Goal: Information Seeking & Learning: Learn about a topic

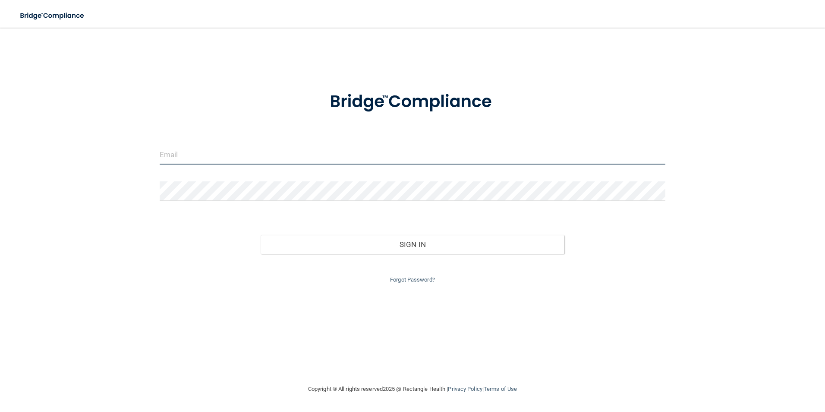
type input "michelle@3bridgespdo.com"
drag, startPoint x: 308, startPoint y: 158, endPoint x: -2, endPoint y: 121, distance: 312.2
click at [0, 121] on html "Toggle navigation Manage My Enterprise Manage My Location michelle@3bridgespdo.…" at bounding box center [412, 206] width 825 height 412
type input "[EMAIL_ADDRESS][DOMAIN_NAME]"
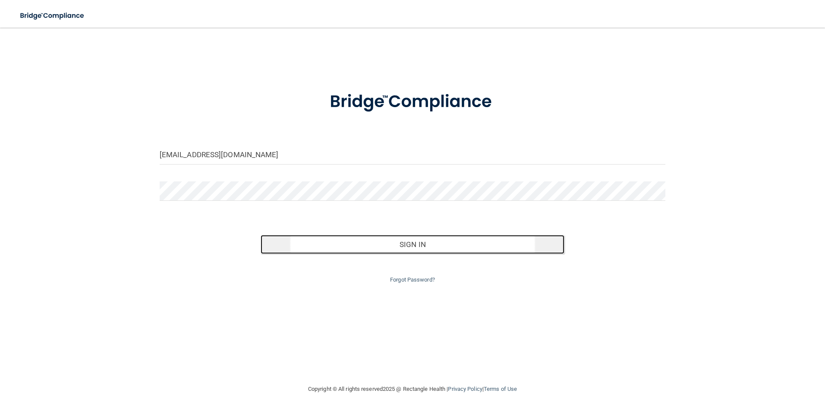
click at [411, 245] on button "Sign In" at bounding box center [413, 244] width 304 height 19
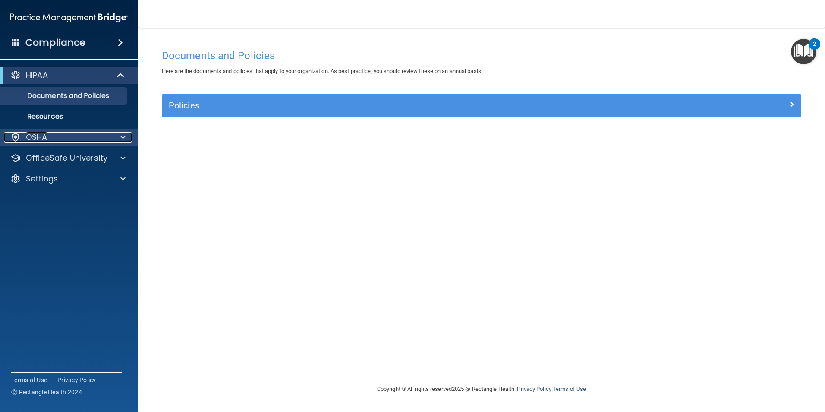
click at [62, 139] on div "OSHA" at bounding box center [57, 137] width 107 height 10
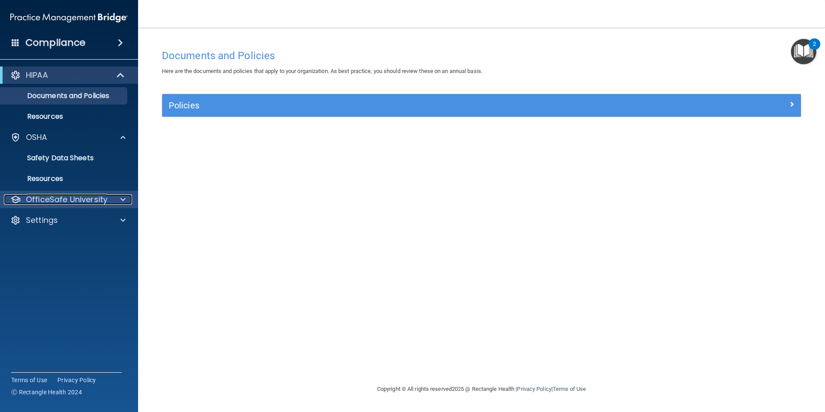
click at [112, 200] on div at bounding box center [122, 199] width 22 height 10
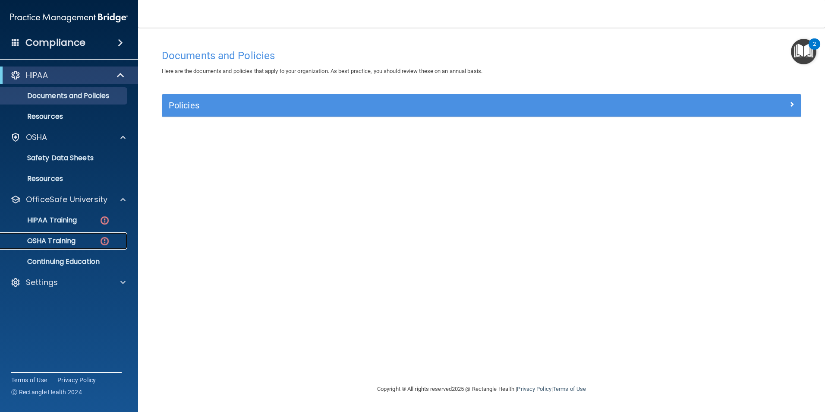
click at [64, 242] on p "OSHA Training" at bounding box center [41, 241] width 70 height 9
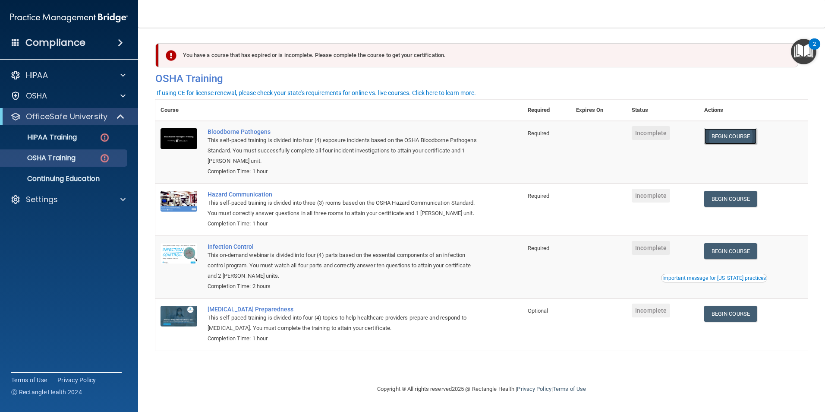
click at [742, 138] on link "Begin Course" at bounding box center [730, 136] width 53 height 16
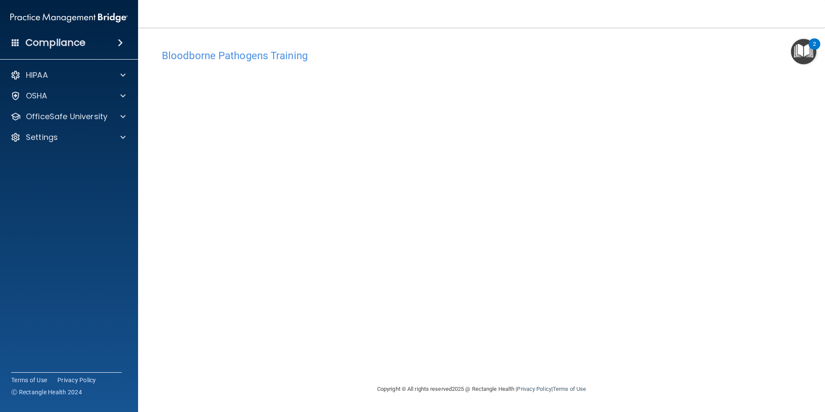
click at [647, 335] on div "Bloodborne Pathogens Training This course doesn’t expire until . Are you sure y…" at bounding box center [481, 214] width 653 height 339
click at [631, 365] on div "Bloodborne Pathogens Training This course doesn’t expire until . Are you sure y…" at bounding box center [481, 214] width 653 height 339
drag, startPoint x: 669, startPoint y: 345, endPoint x: 682, endPoint y: 346, distance: 13.8
click at [682, 346] on div "Bloodborne Pathogens Training This course doesn’t expire until . Are you sure y…" at bounding box center [481, 214] width 653 height 339
click at [657, 365] on div "Bloodborne Pathogens Training This course doesn’t expire until . Are you sure y…" at bounding box center [481, 214] width 653 height 339
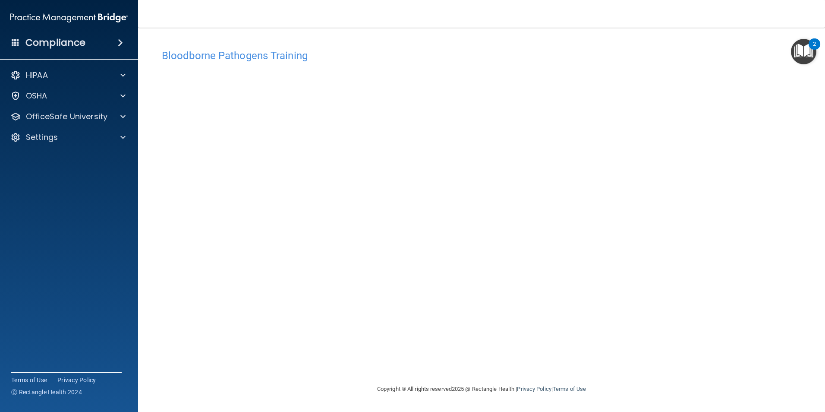
click at [633, 342] on div "Bloodborne Pathogens Training This course doesn’t expire until . Are you sure y…" at bounding box center [481, 214] width 653 height 339
click at [42, 94] on p "OSHA" at bounding box center [37, 96] width 22 height 10
click at [811, 54] on img "Open Resource Center, 2 new notifications" at bounding box center [803, 51] width 25 height 25
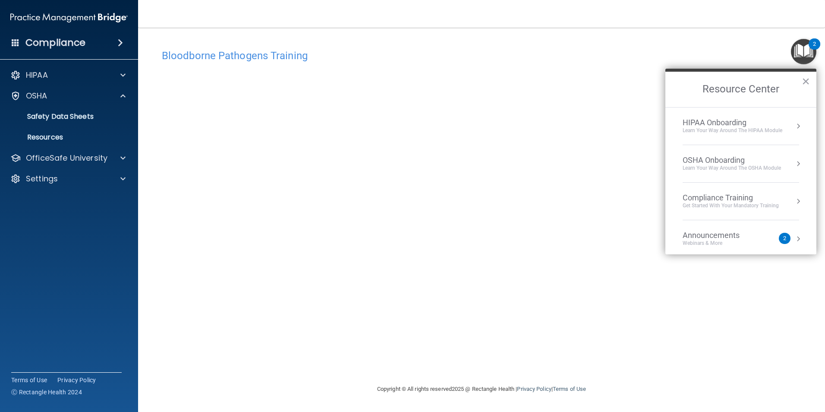
click at [787, 171] on div "OSHA Onboarding Learn your way around the OSHA module" at bounding box center [741, 163] width 117 height 16
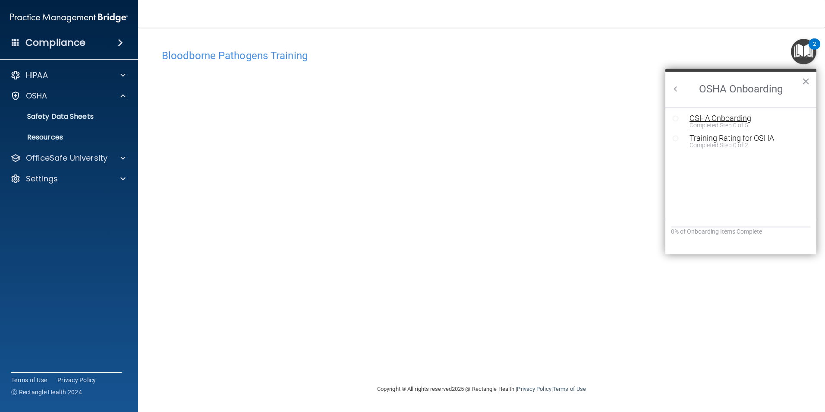
click at [723, 119] on div "OSHA Onboarding" at bounding box center [748, 118] width 116 height 8
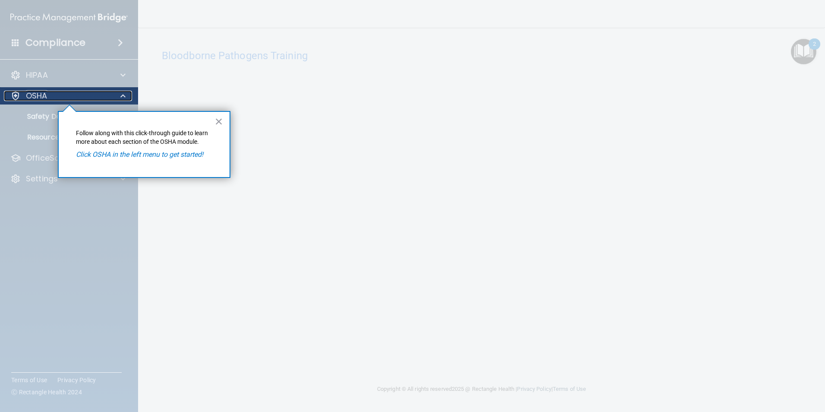
click at [98, 98] on div "OSHA" at bounding box center [57, 96] width 107 height 10
click at [218, 121] on button "×" at bounding box center [219, 121] width 8 height 14
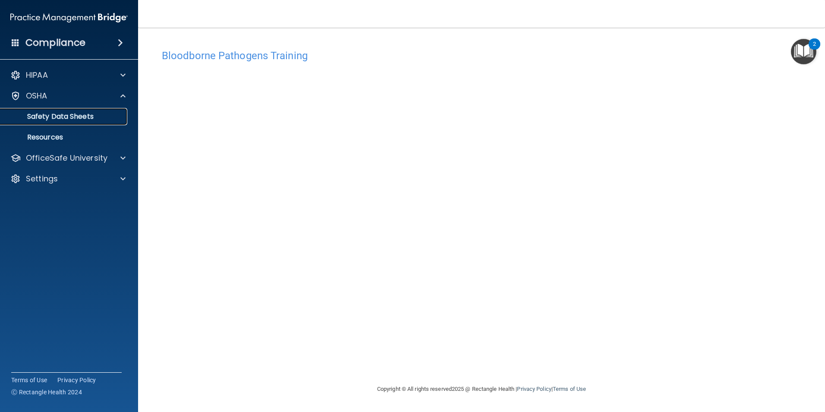
click at [92, 119] on p "Safety Data Sheets" at bounding box center [65, 116] width 118 height 9
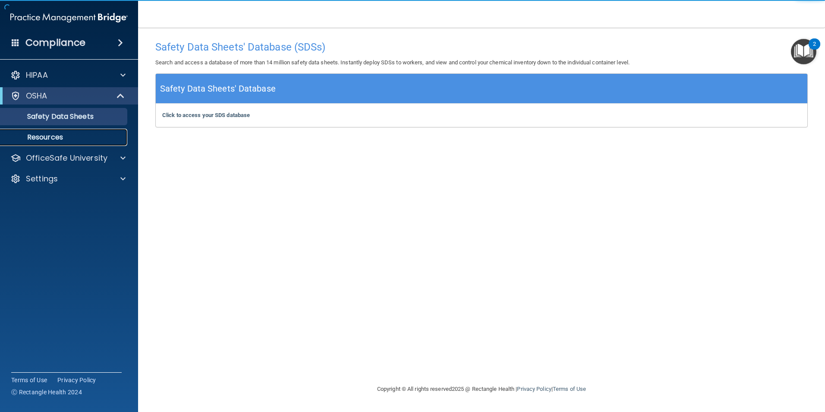
click at [72, 131] on link "Resources" at bounding box center [59, 137] width 136 height 17
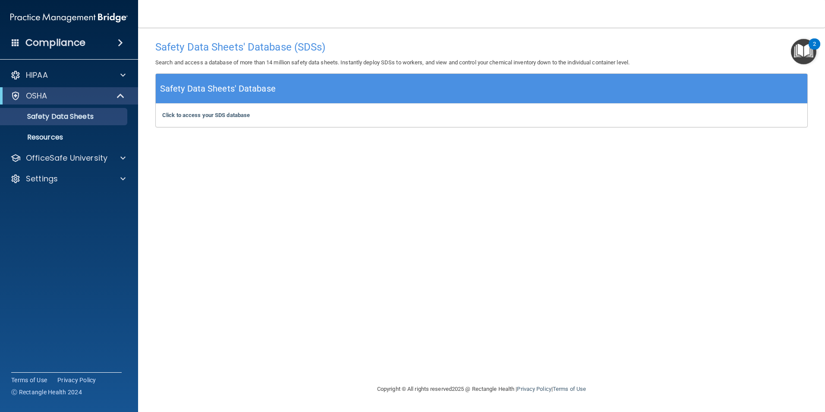
click at [813, 51] on div "2" at bounding box center [814, 49] width 3 height 11
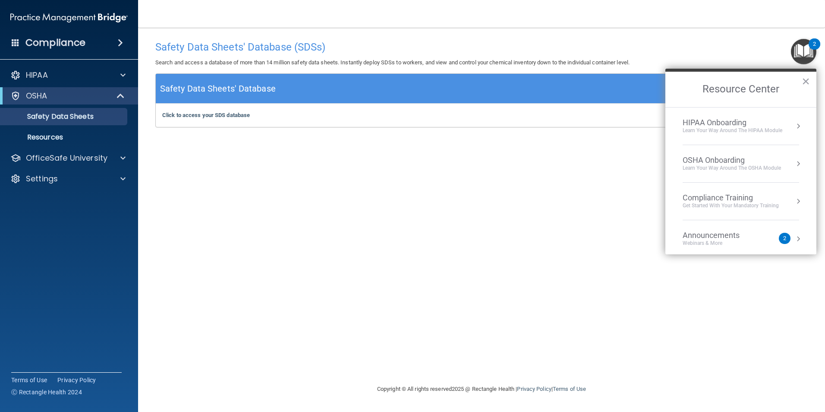
click at [745, 159] on div "OSHA Onboarding" at bounding box center [732, 159] width 98 height 9
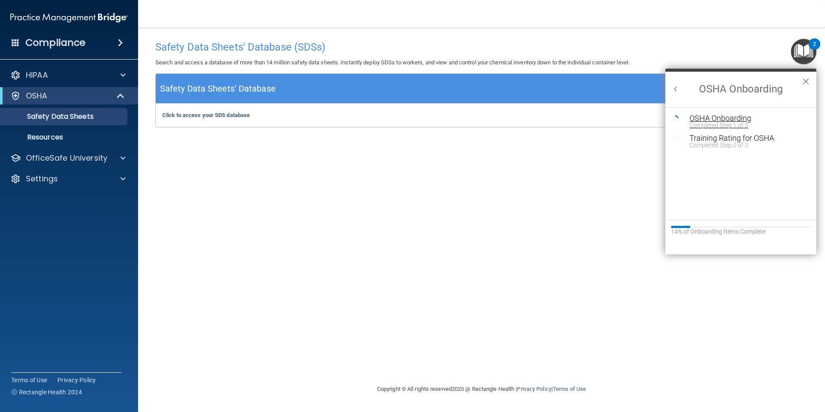
click at [720, 122] on div "Completed Step 1 of 5" at bounding box center [748, 125] width 116 height 6
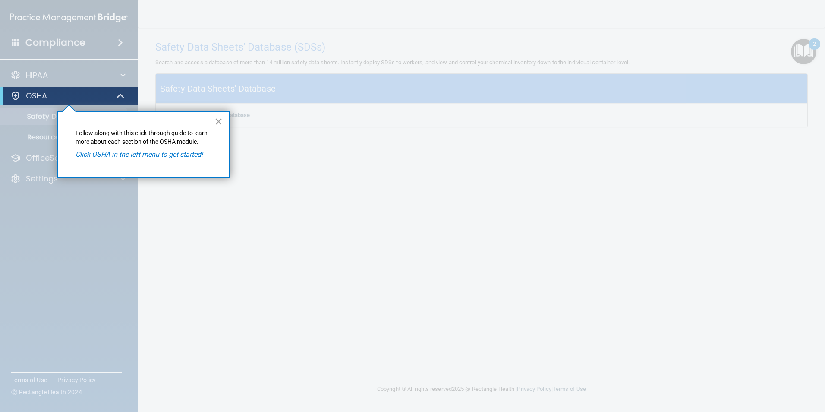
click at [215, 122] on button "×" at bounding box center [219, 121] width 8 height 14
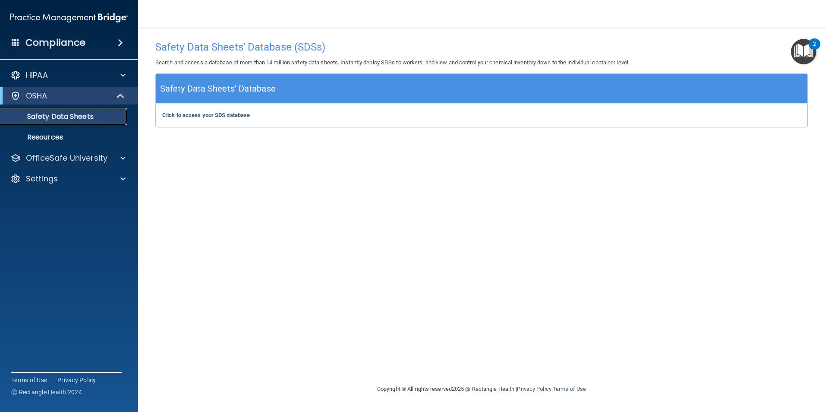
click at [69, 117] on p "Safety Data Sheets" at bounding box center [65, 116] width 118 height 9
click at [229, 114] on b "Click to access your SDS database" at bounding box center [206, 115] width 88 height 6
click at [64, 133] on p "Resources" at bounding box center [65, 137] width 118 height 9
click at [794, 56] on img "Open Resource Center, 2 new notifications" at bounding box center [803, 51] width 25 height 25
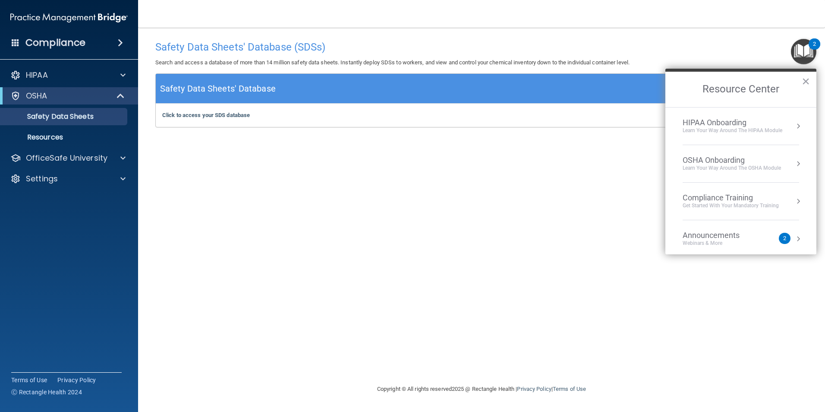
click at [789, 156] on div "OSHA Onboarding Learn your way around the OSHA module" at bounding box center [741, 163] width 117 height 16
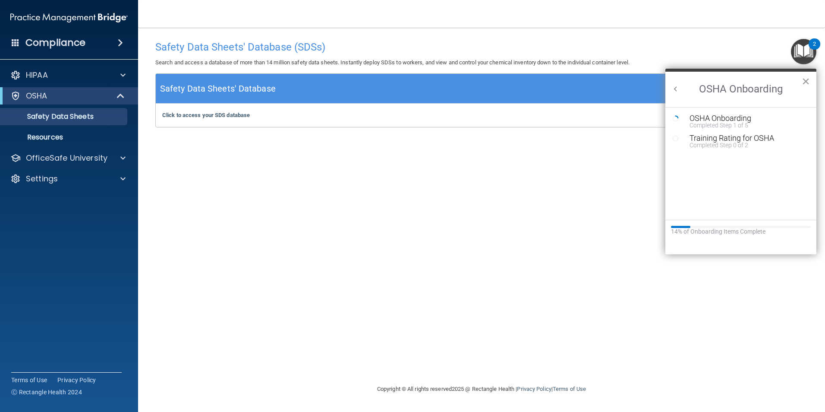
click at [806, 82] on button "×" at bounding box center [806, 81] width 8 height 14
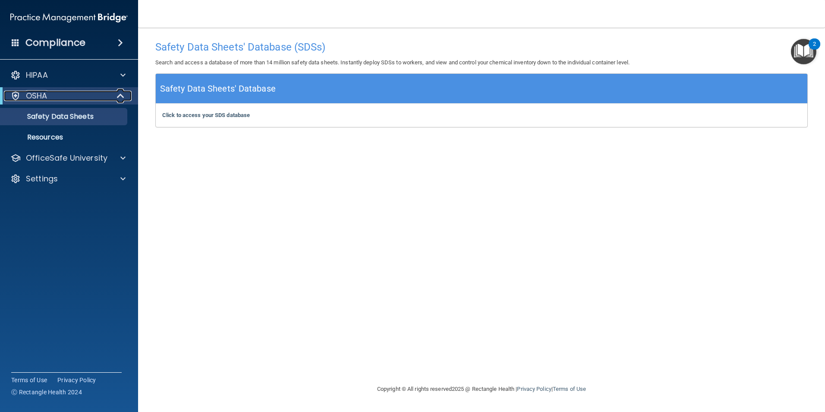
click at [97, 91] on div "OSHA" at bounding box center [57, 96] width 107 height 10
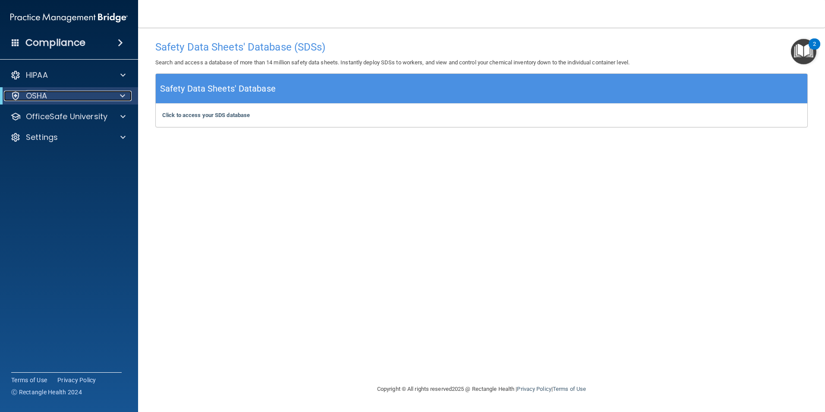
click at [97, 91] on div "OSHA" at bounding box center [57, 96] width 107 height 10
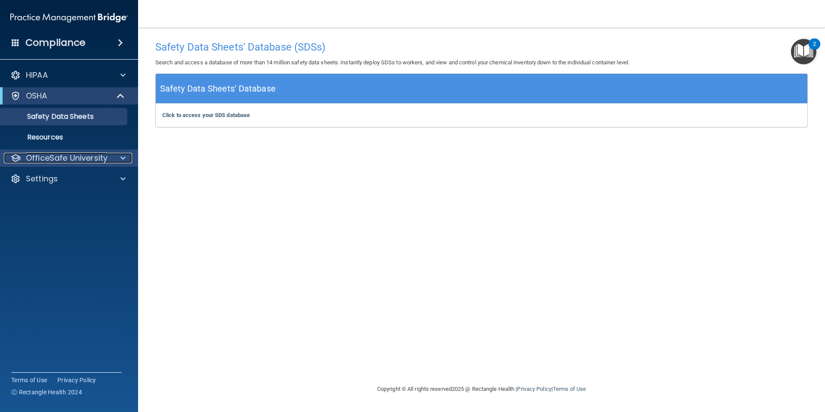
click at [99, 157] on p "OfficeSafe University" at bounding box center [67, 158] width 82 height 10
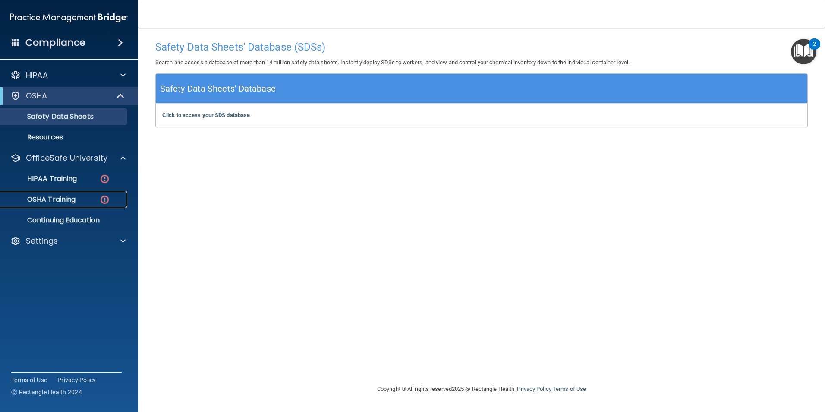
click at [61, 205] on link "OSHA Training" at bounding box center [59, 199] width 136 height 17
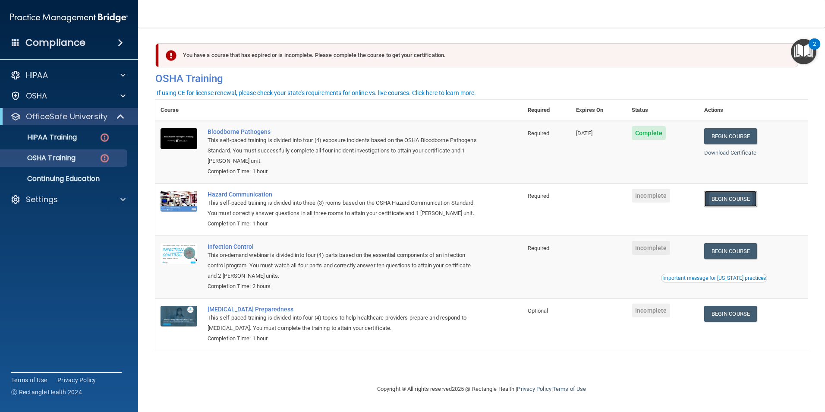
click at [736, 199] on link "Begin Course" at bounding box center [730, 199] width 53 height 16
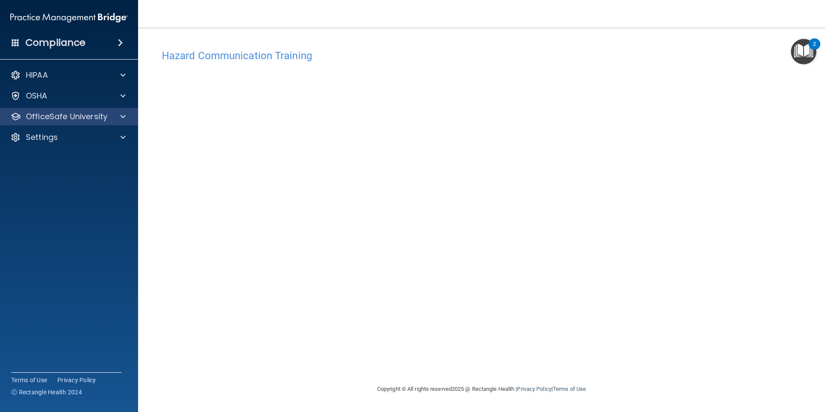
click at [85, 110] on div "OfficeSafe University" at bounding box center [69, 116] width 139 height 17
click at [123, 116] on span at bounding box center [122, 116] width 5 height 10
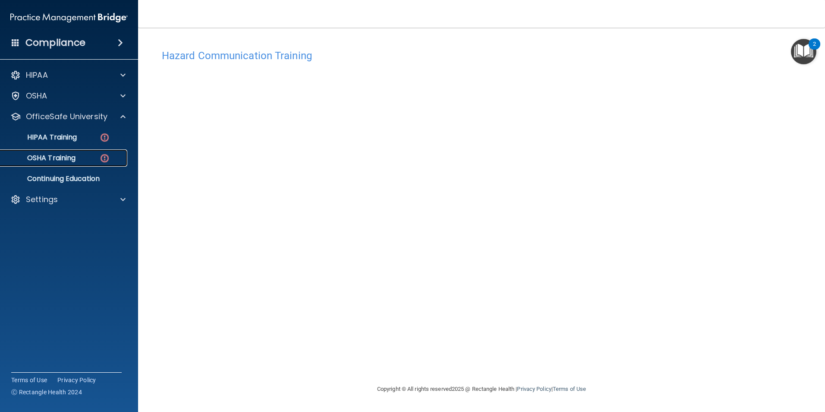
click at [89, 155] on div "OSHA Training" at bounding box center [65, 158] width 118 height 9
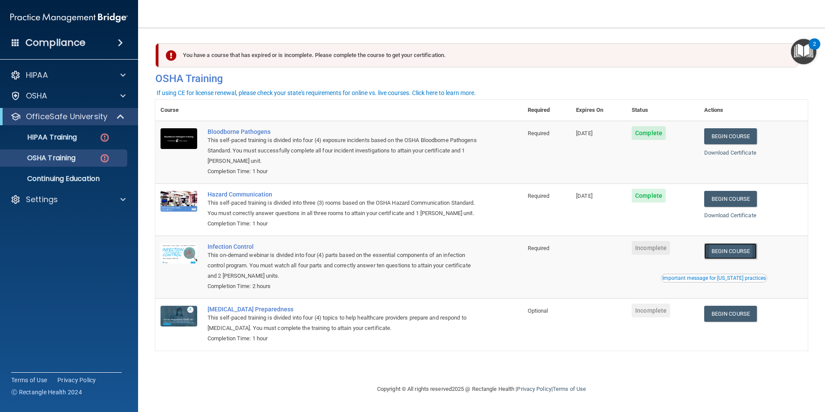
click at [739, 259] on link "Begin Course" at bounding box center [730, 251] width 53 height 16
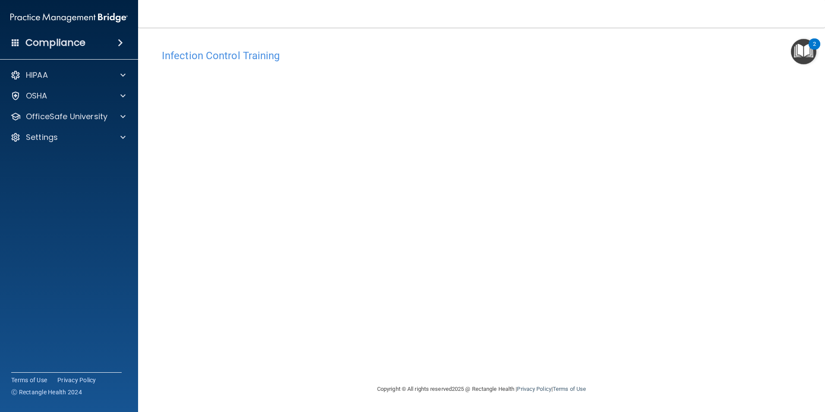
click at [648, 347] on div "Infection Control Training This course doesn’t expire until . Are you sure you …" at bounding box center [481, 214] width 653 height 339
click at [607, 374] on div "Infection Control Training This course doesn’t expire until . Are you sure you …" at bounding box center [481, 214] width 653 height 339
click at [92, 115] on p "OfficeSafe University" at bounding box center [67, 116] width 82 height 10
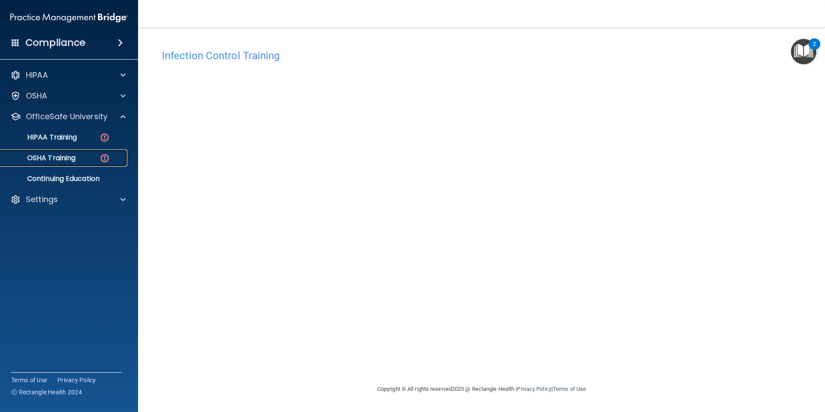
click at [80, 155] on div "OSHA Training" at bounding box center [65, 158] width 118 height 9
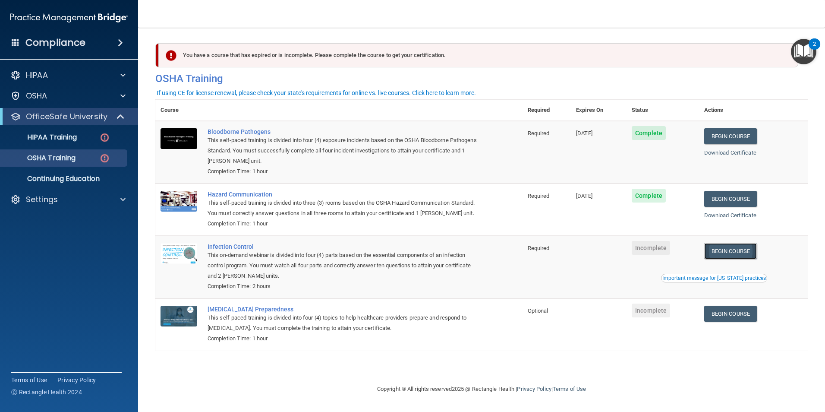
click at [751, 259] on link "Begin Course" at bounding box center [730, 251] width 53 height 16
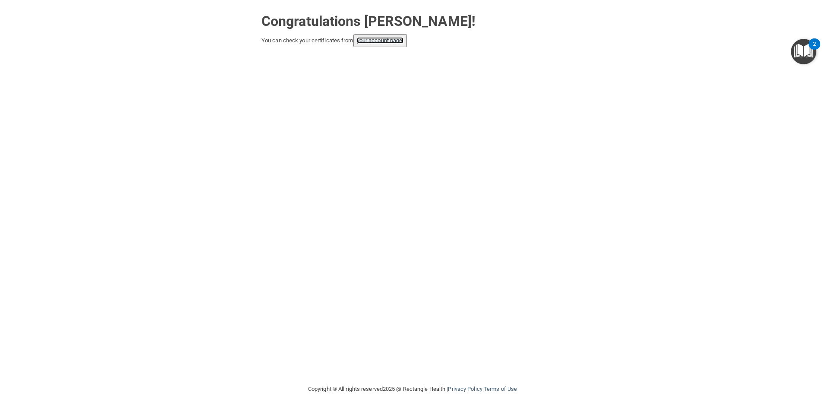
click at [382, 39] on link "your account page!" at bounding box center [380, 40] width 47 height 6
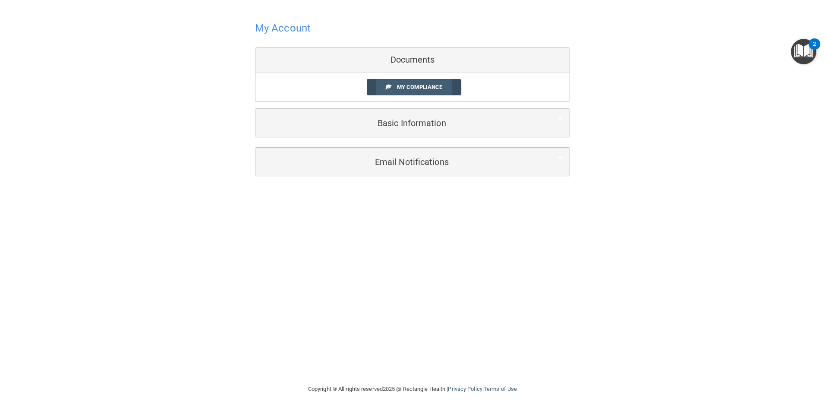
click at [433, 91] on link "My Compliance" at bounding box center [414, 87] width 95 height 16
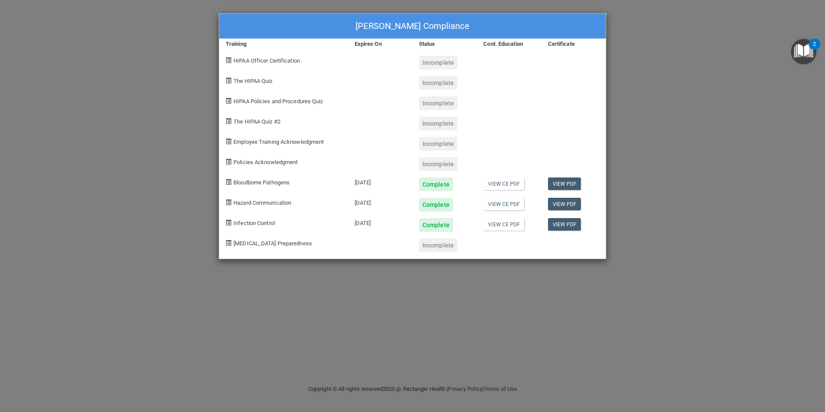
click at [654, 281] on div "Katya Sifuentes-Campos's Compliance Training Expires On Status Cont. Education …" at bounding box center [412, 206] width 825 height 412
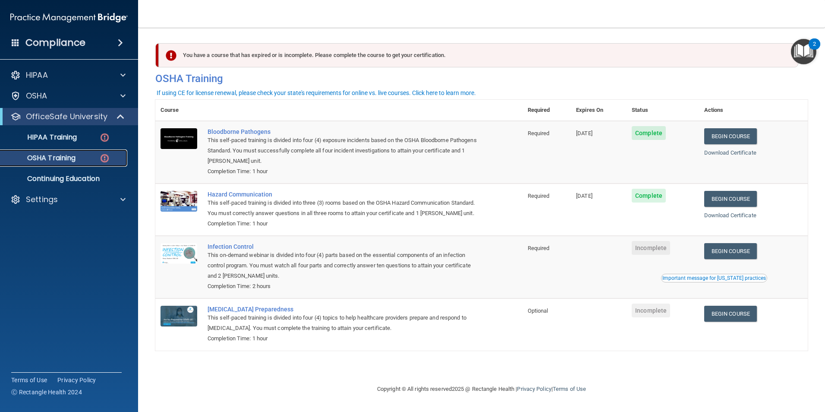
click at [81, 159] on div "OSHA Training" at bounding box center [65, 158] width 118 height 9
click at [92, 115] on p "OfficeSafe University" at bounding box center [67, 116] width 82 height 10
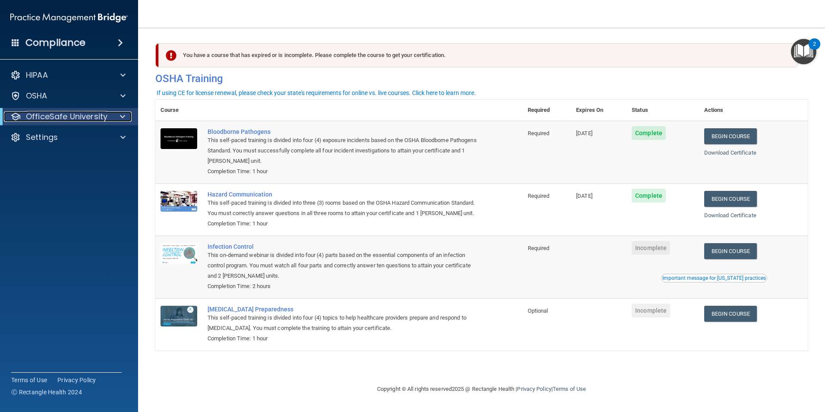
click at [92, 115] on p "OfficeSafe University" at bounding box center [67, 116] width 82 height 10
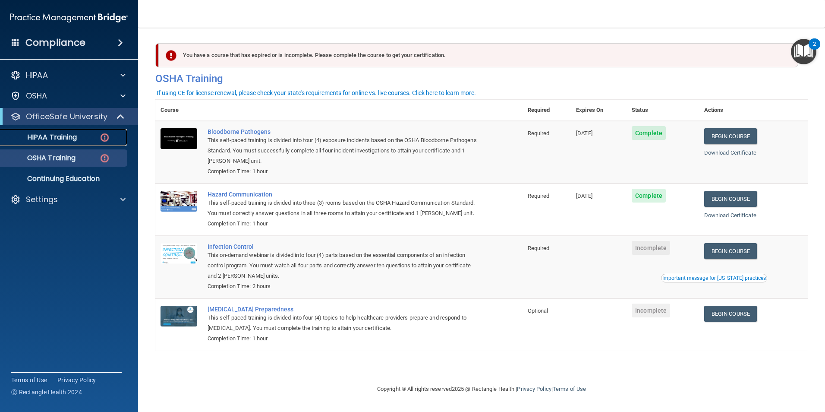
click at [85, 133] on link "HIPAA Training" at bounding box center [59, 137] width 136 height 17
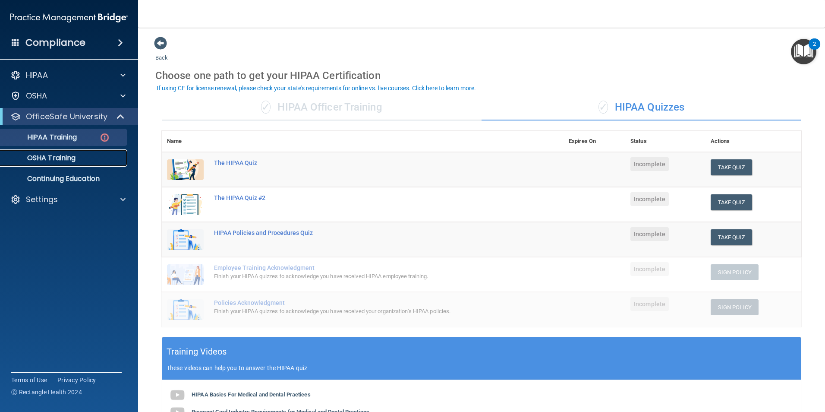
click at [87, 152] on link "OSHA Training" at bounding box center [59, 157] width 136 height 17
